Goal: Task Accomplishment & Management: Use online tool/utility

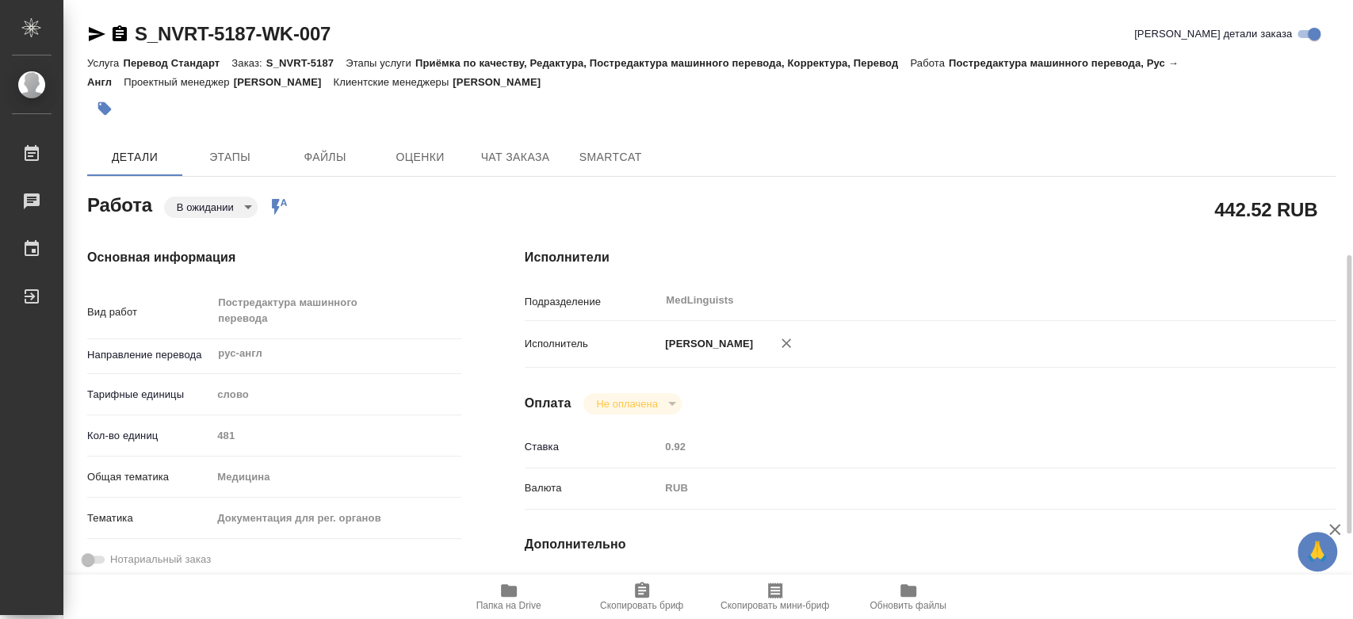
scroll to position [264, 0]
type textarea "x"
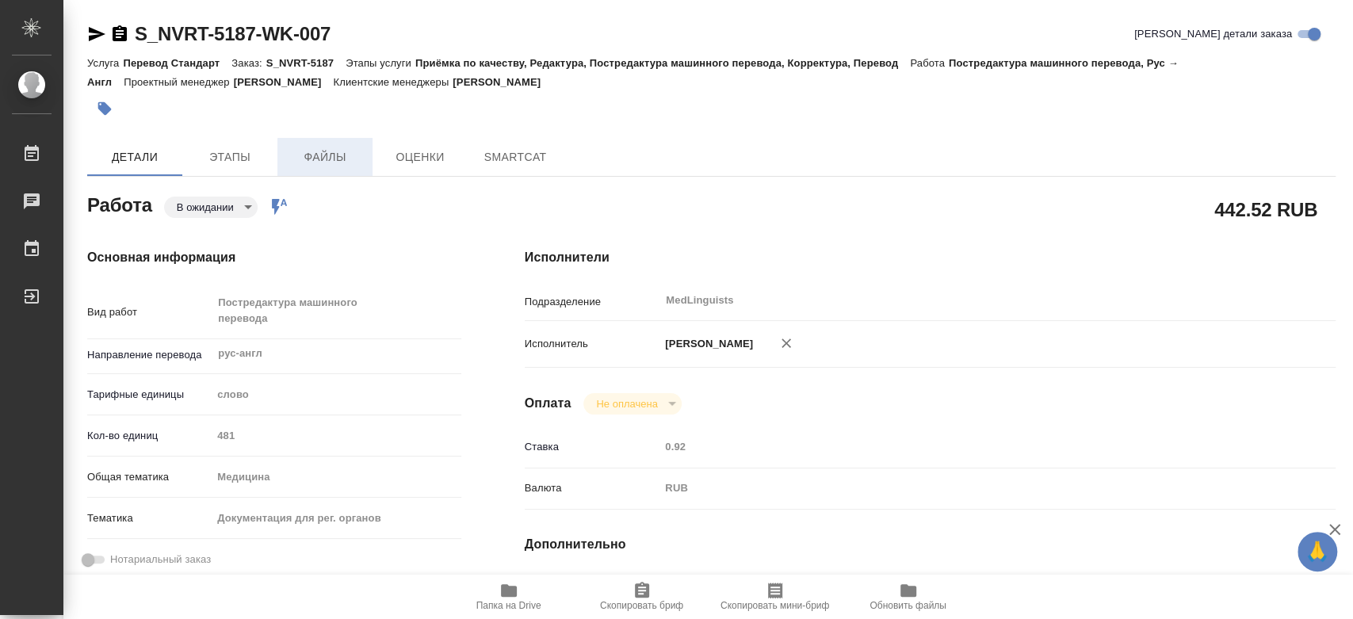
type textarea "x"
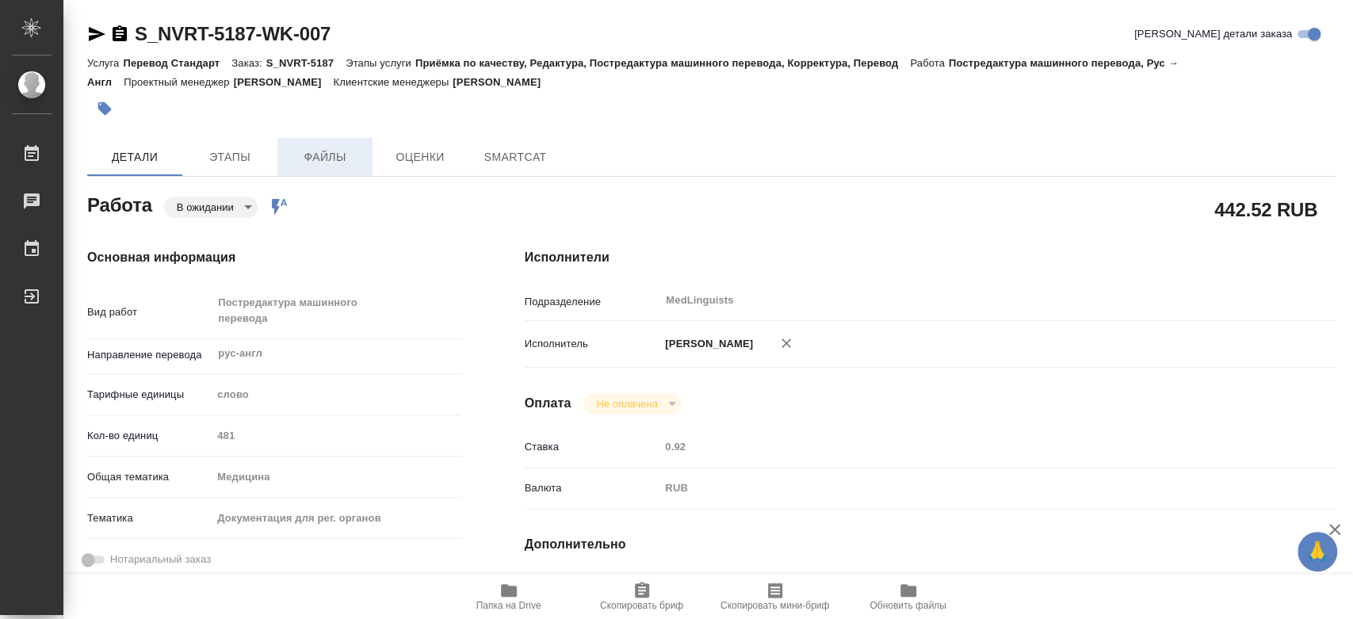
type textarea "x"
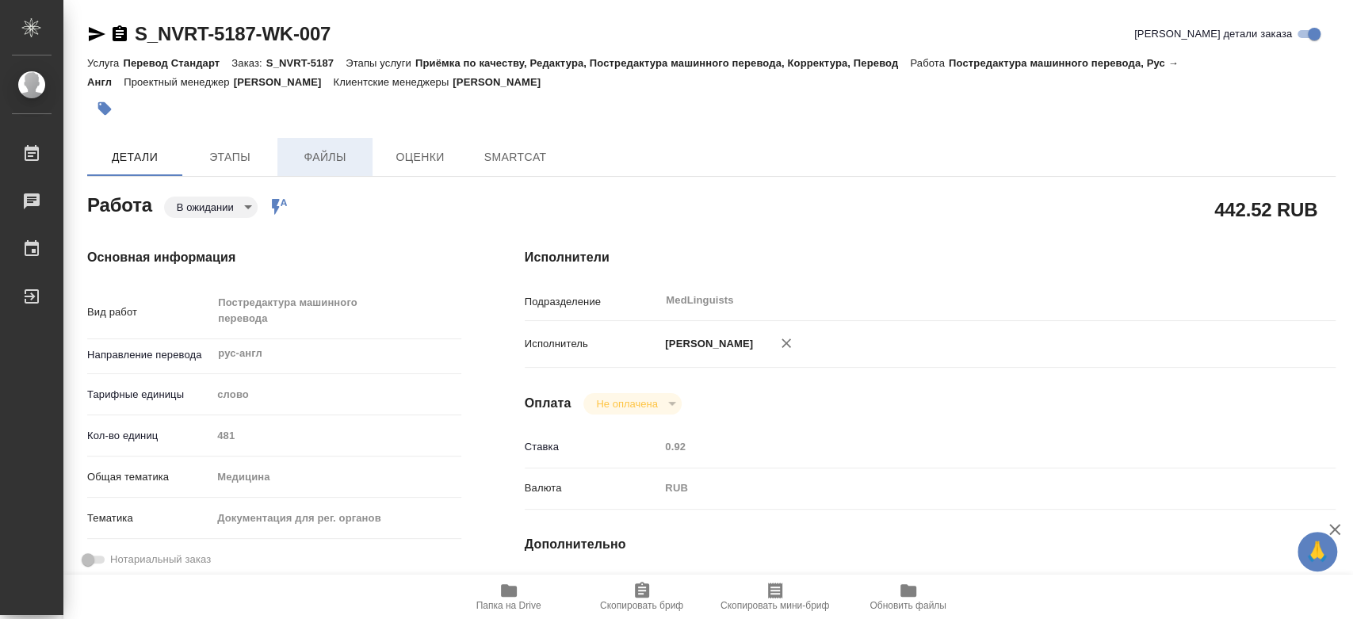
type textarea "x"
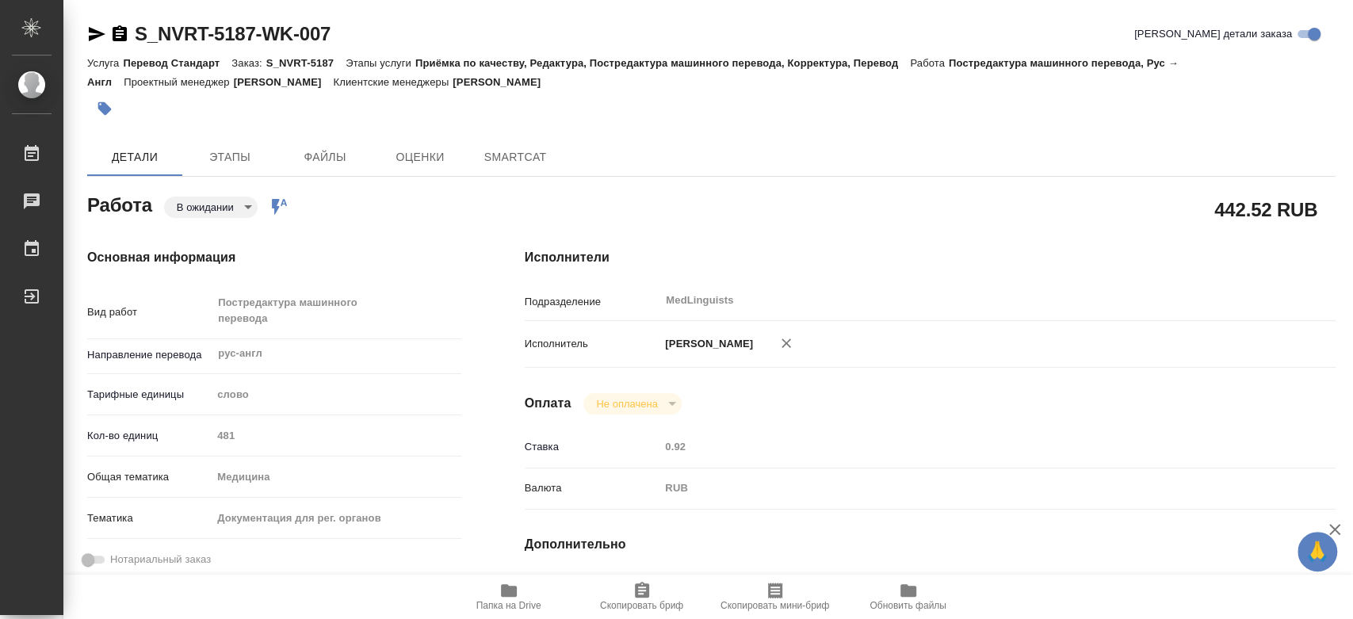
type textarea "x"
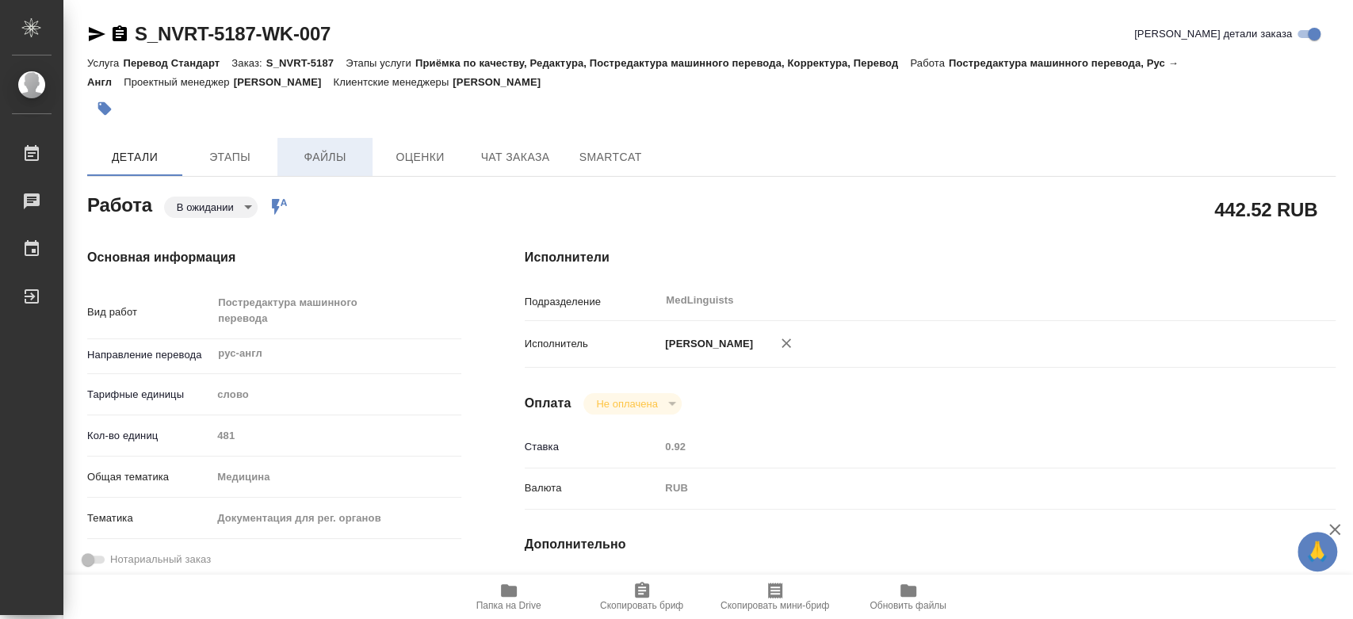
type textarea "x"
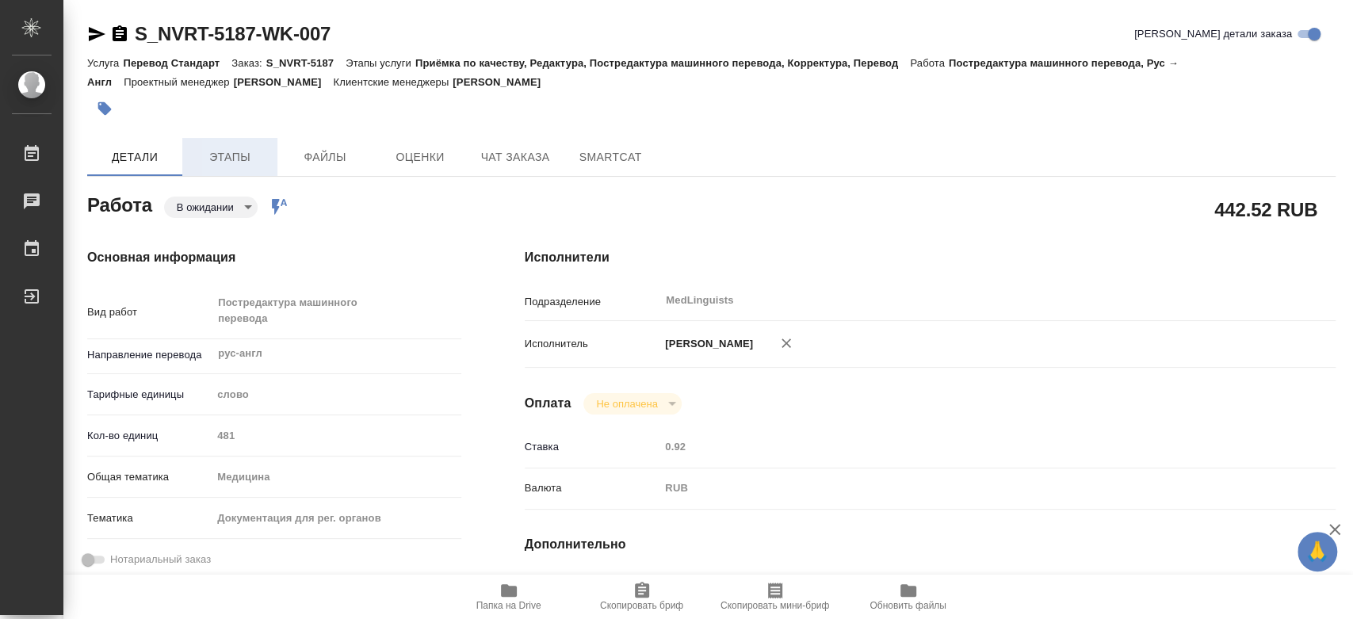
type textarea "x"
click at [499, 169] on button "Чат заказа" at bounding box center [515, 157] width 95 height 38
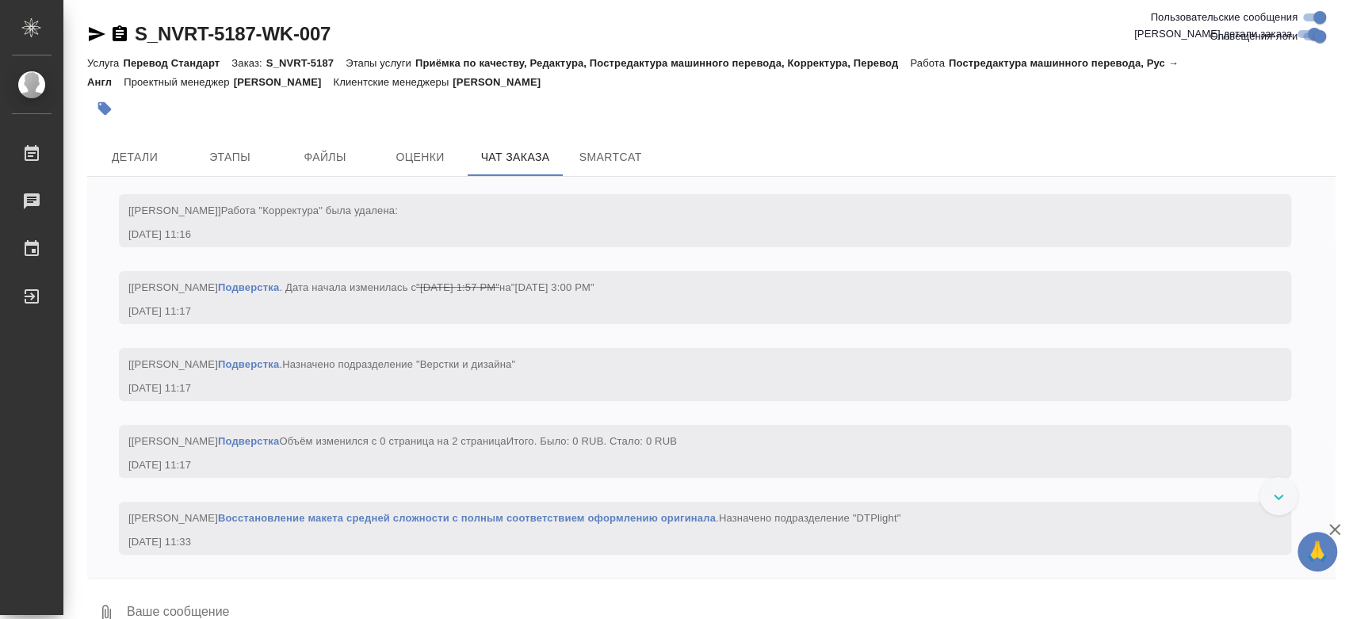
scroll to position [4268, 0]
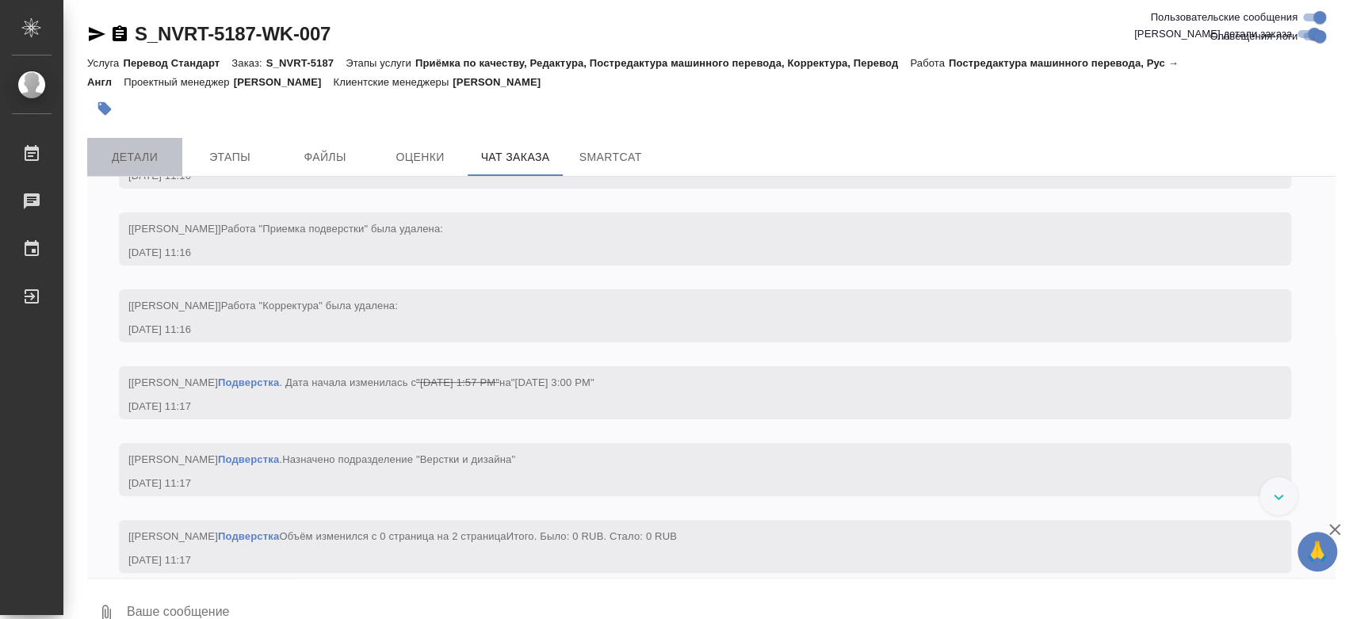
click at [149, 157] on span "Детали" at bounding box center [135, 157] width 76 height 20
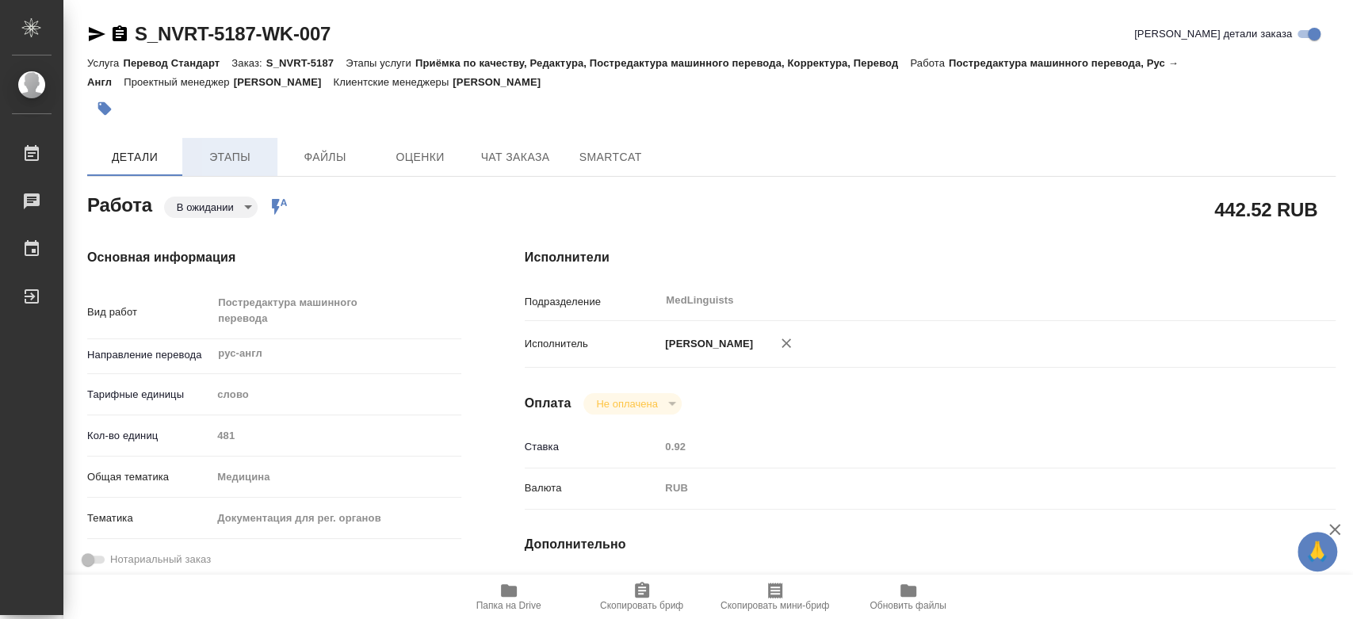
type textarea "x"
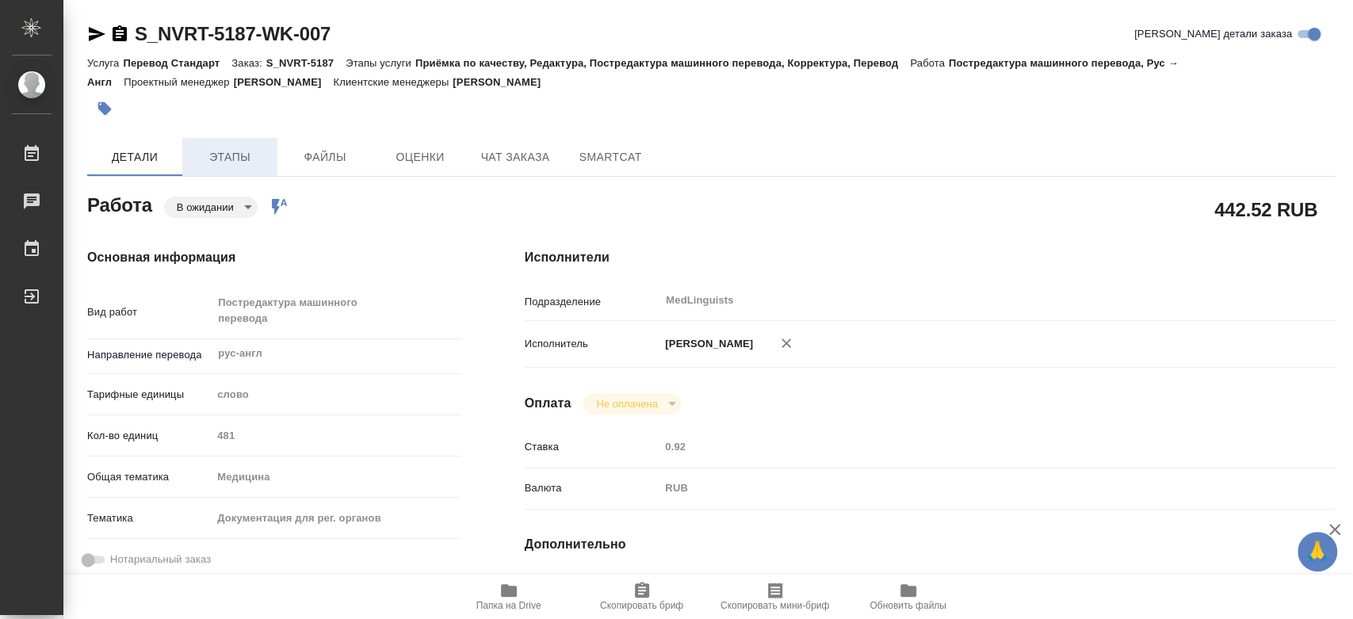
type textarea "x"
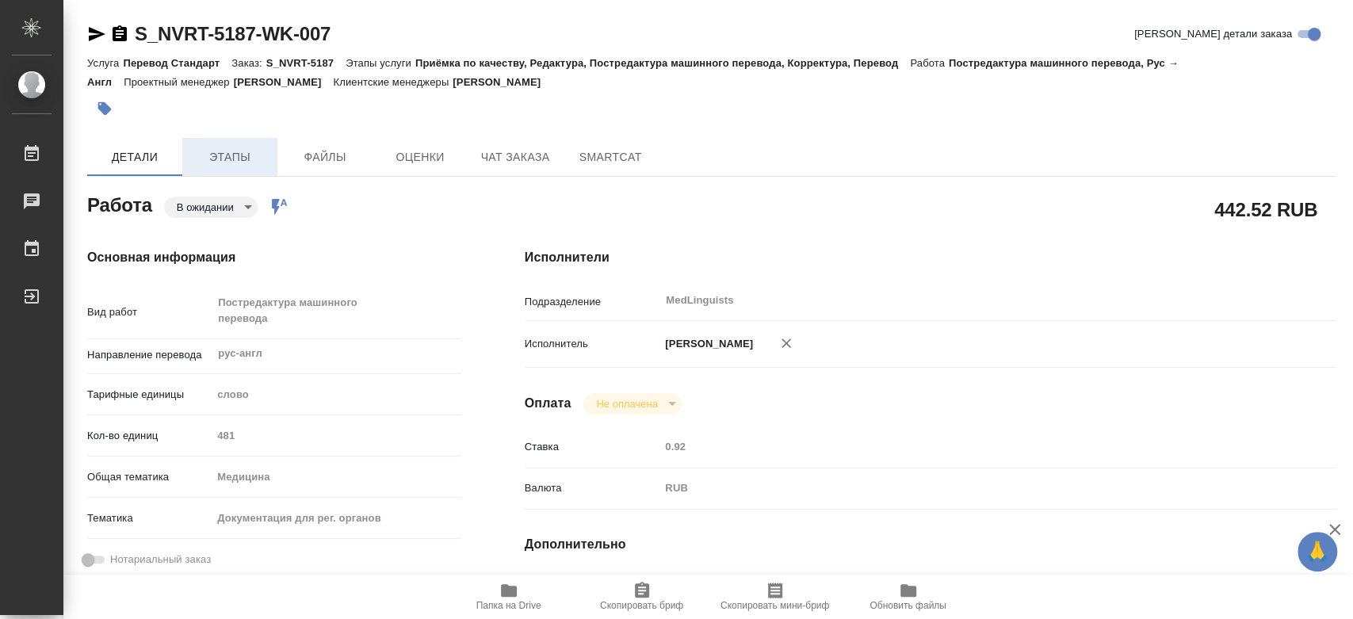
click at [231, 157] on span "Этапы" at bounding box center [230, 157] width 76 height 20
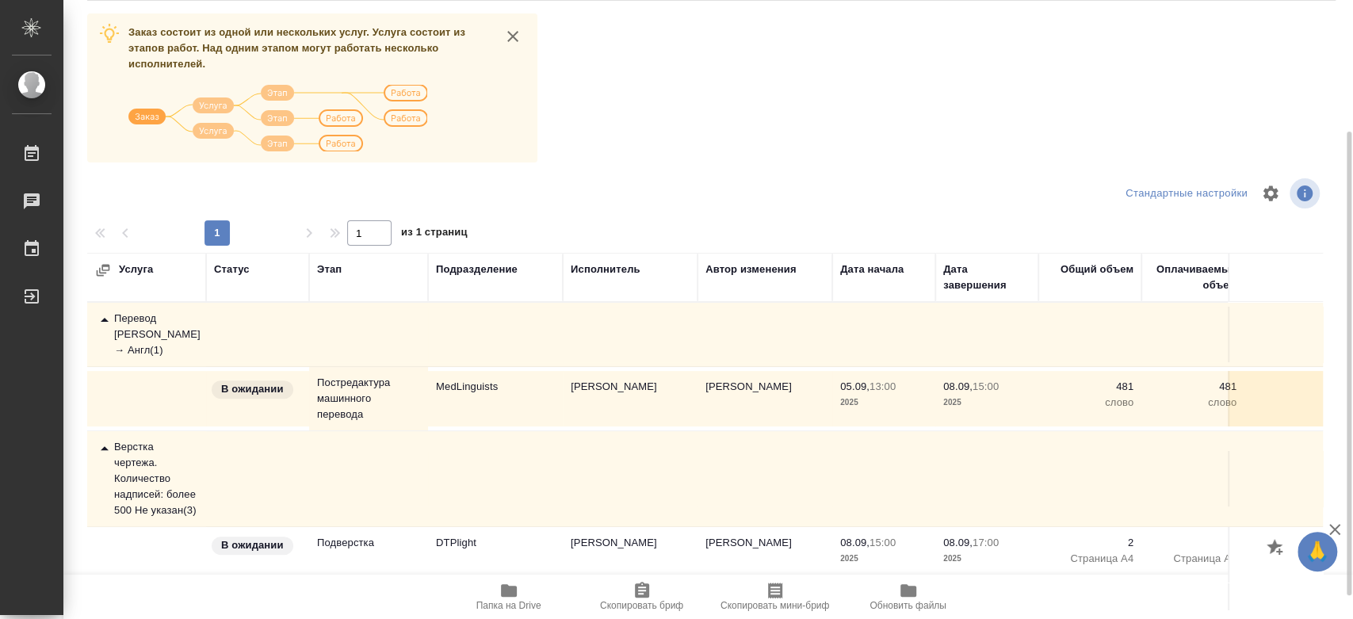
scroll to position [206, 0]
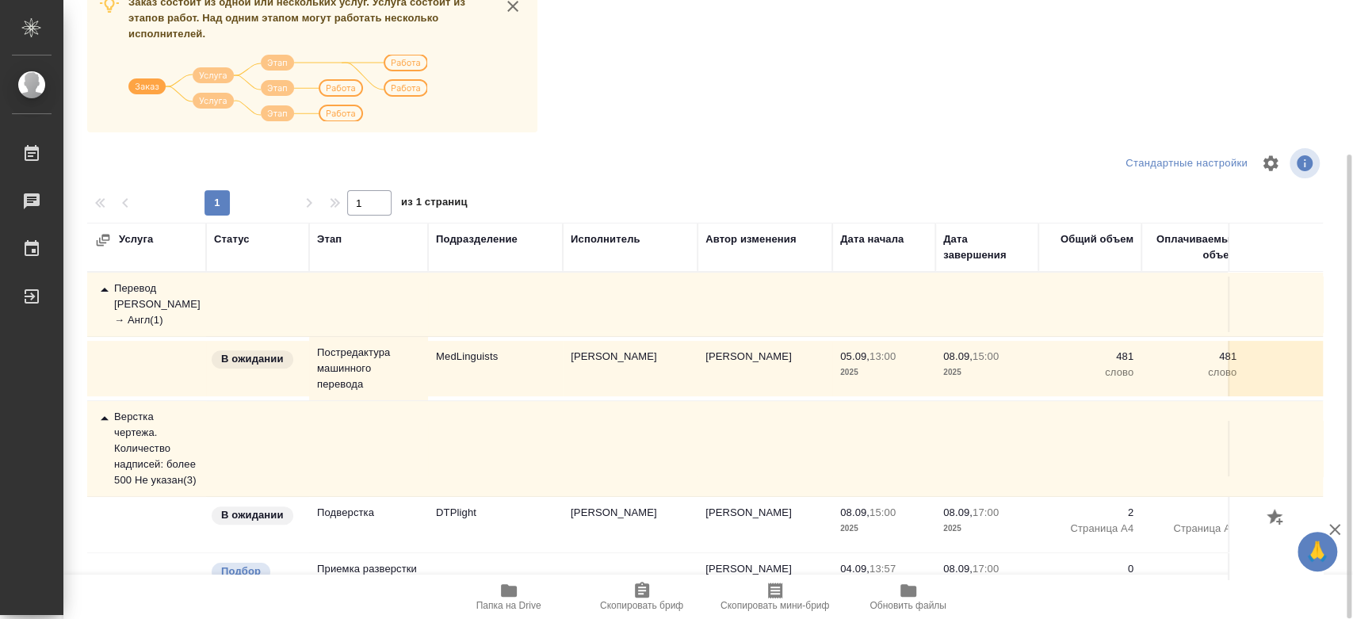
click at [106, 411] on icon at bounding box center [104, 418] width 19 height 19
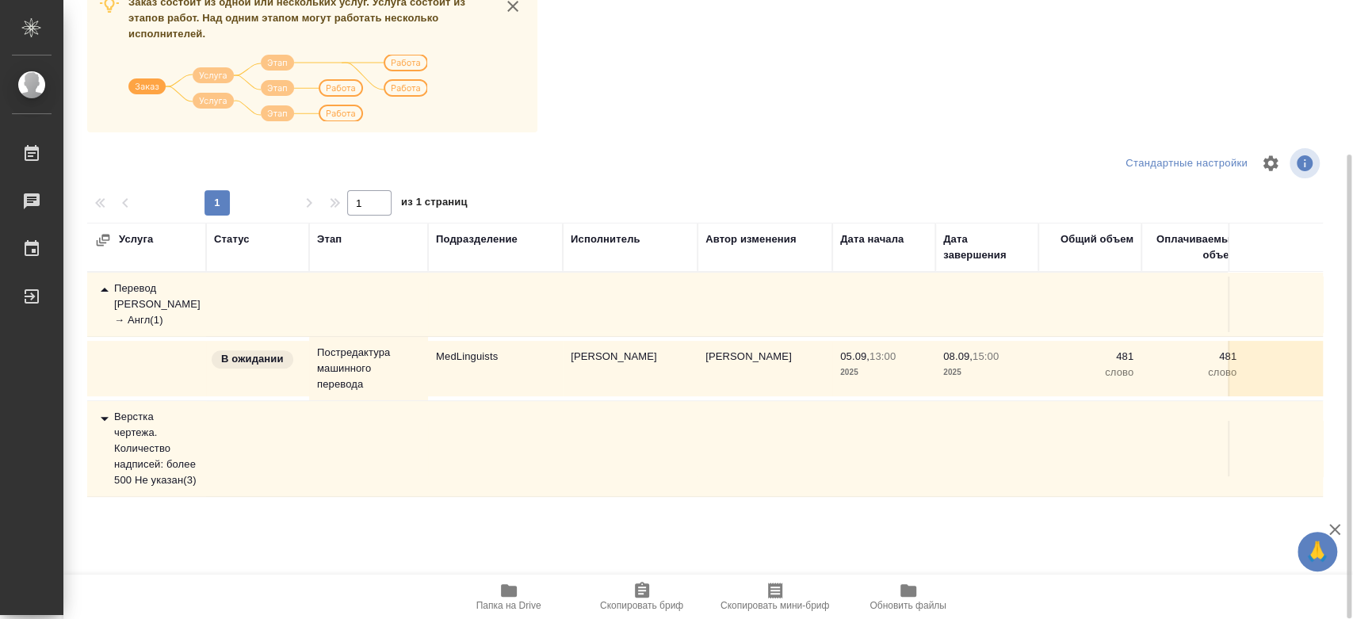
scroll to position [30, 0]
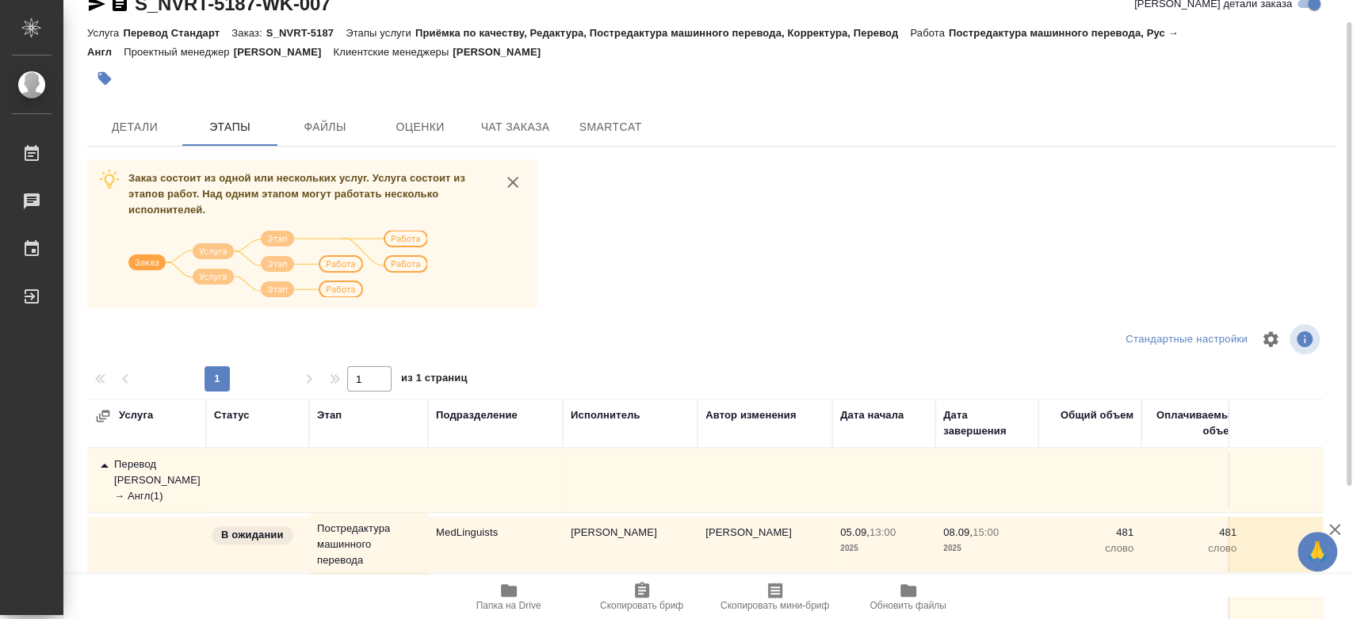
click at [112, 461] on icon at bounding box center [104, 466] width 19 height 19
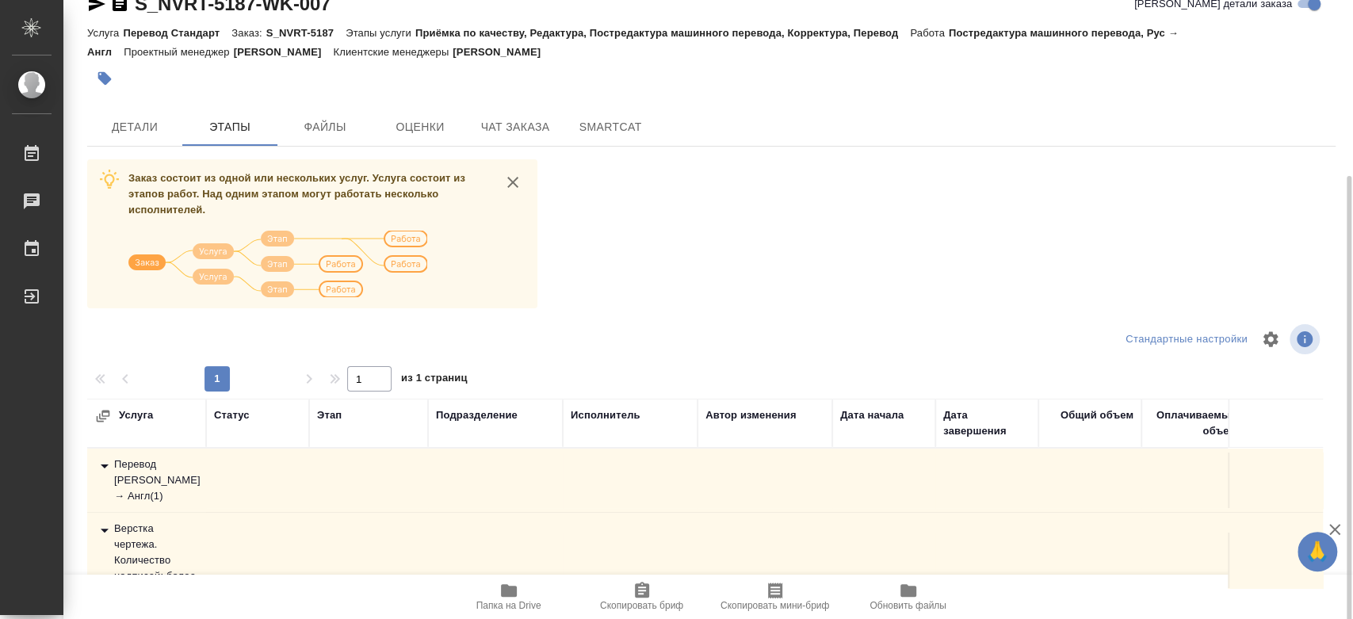
scroll to position [206, 0]
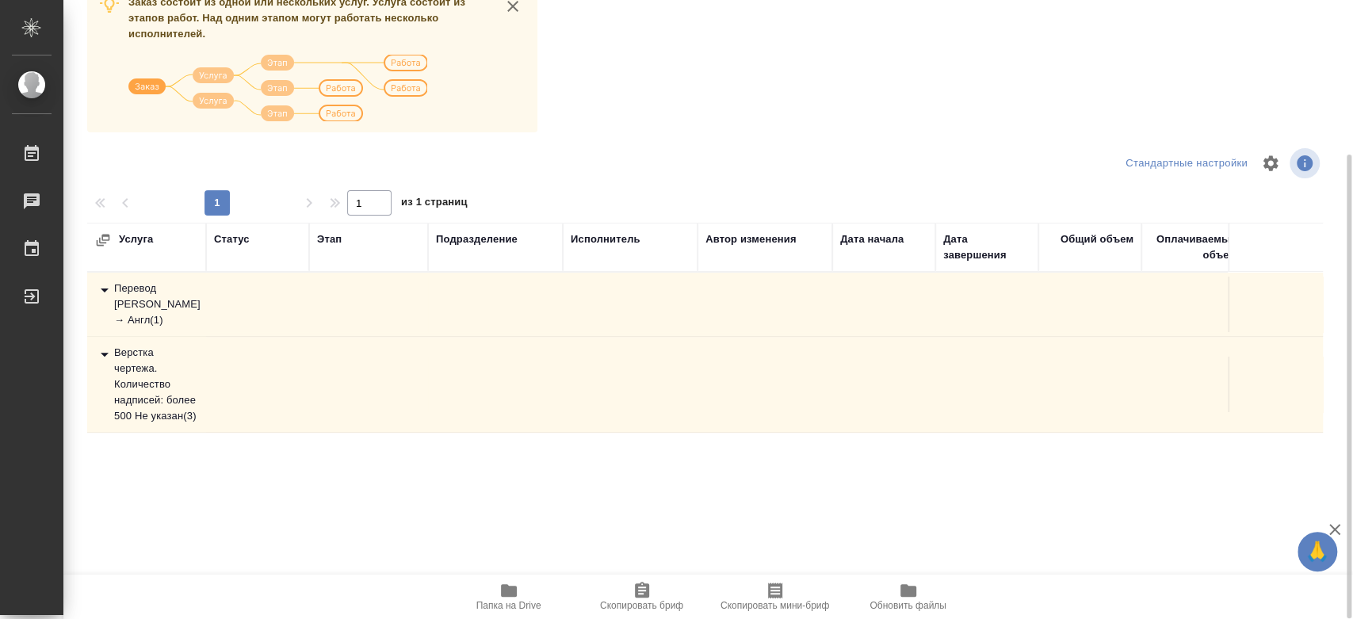
click at [109, 364] on div "Верстка чертежа. Количество надписей: более 500 Не указан ( 3 )" at bounding box center [146, 384] width 103 height 79
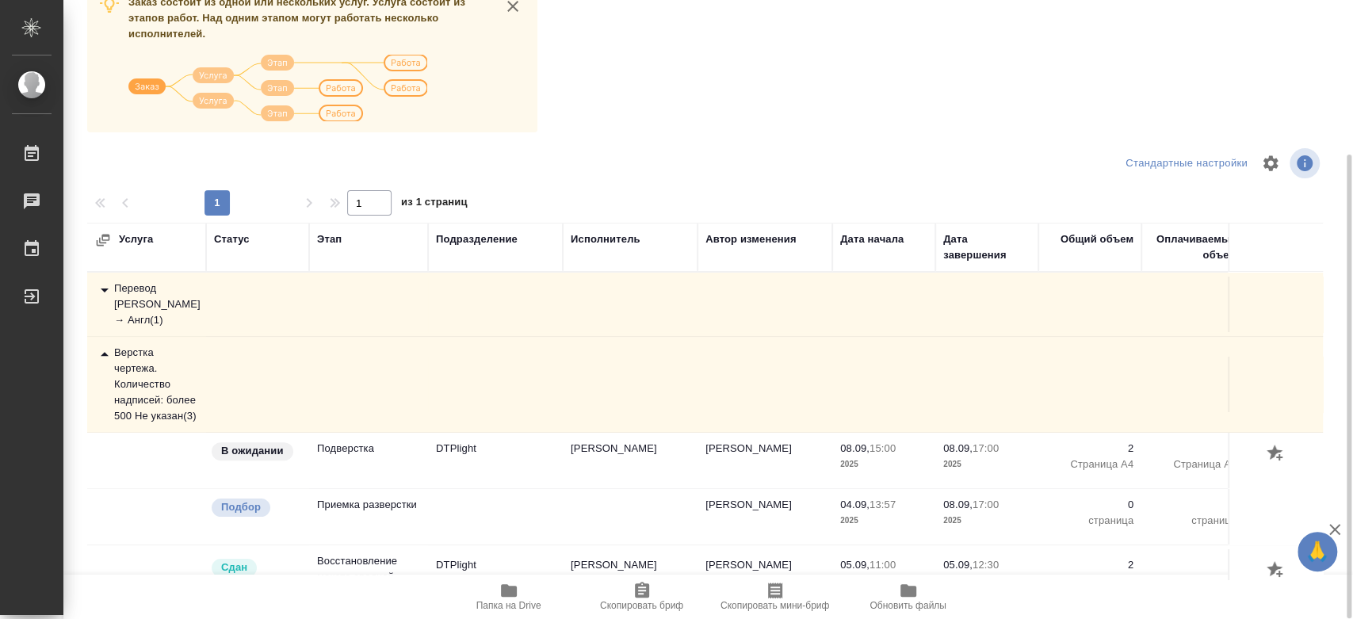
click at [107, 347] on icon at bounding box center [104, 354] width 19 height 19
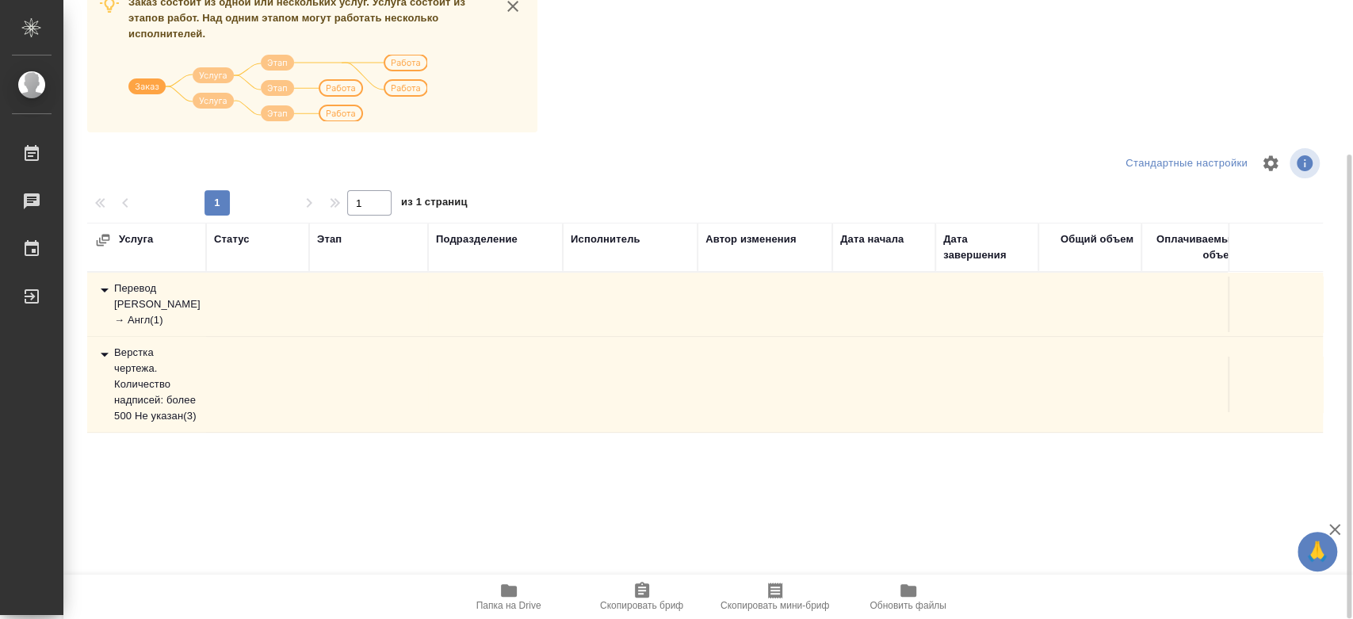
click at [123, 297] on div "Перевод [PERSON_NAME] → Англ ( 1 )" at bounding box center [146, 305] width 103 height 48
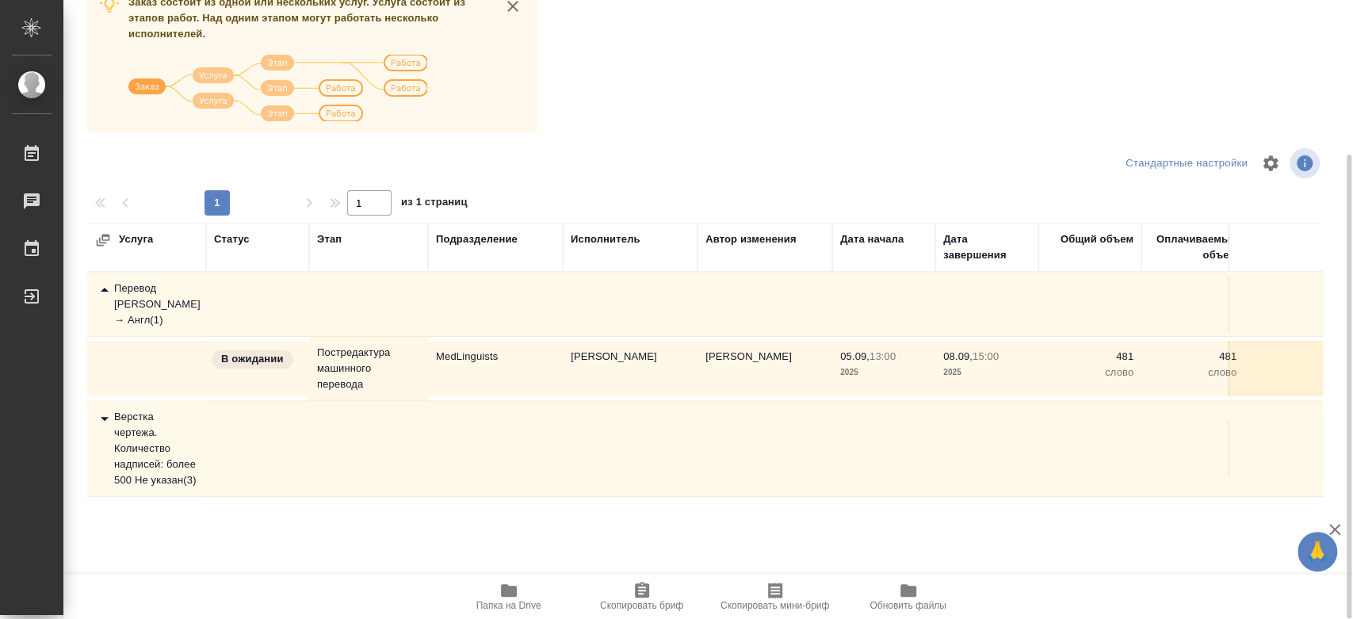
click at [116, 296] on div "Перевод [PERSON_NAME] → Англ ( 1 )" at bounding box center [146, 305] width 103 height 48
